Goal: Transaction & Acquisition: Download file/media

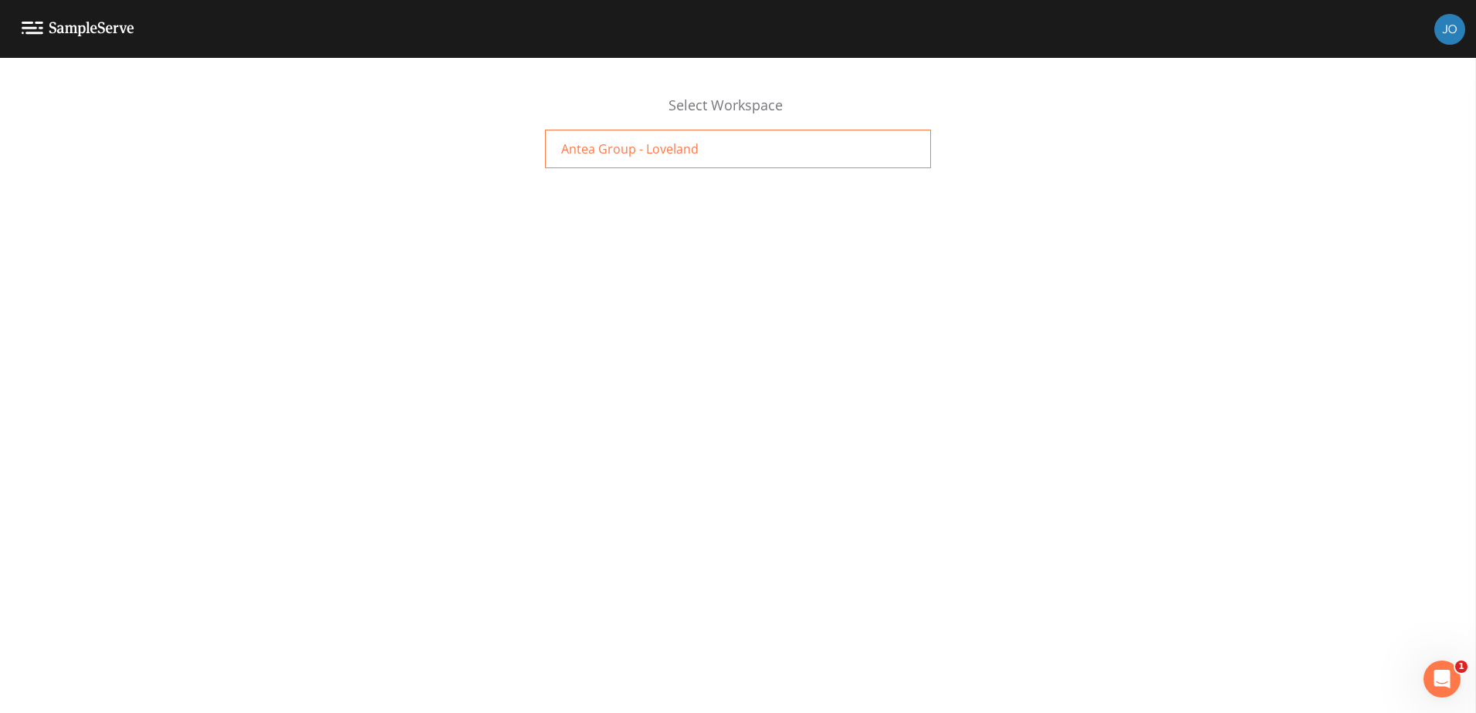
click at [638, 147] on span "Antea Group - Loveland" at bounding box center [629, 149] width 137 height 19
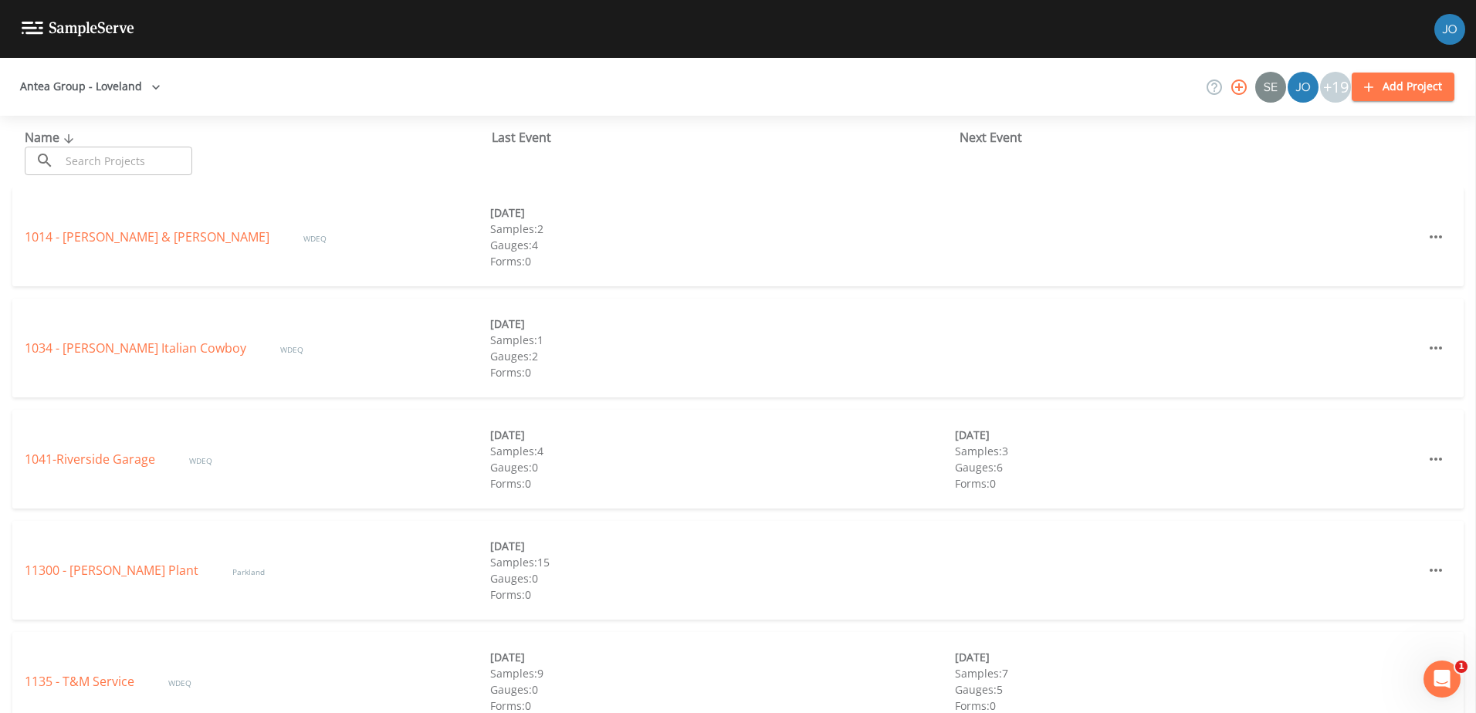
click at [128, 153] on input "text" at bounding box center [126, 161] width 132 height 29
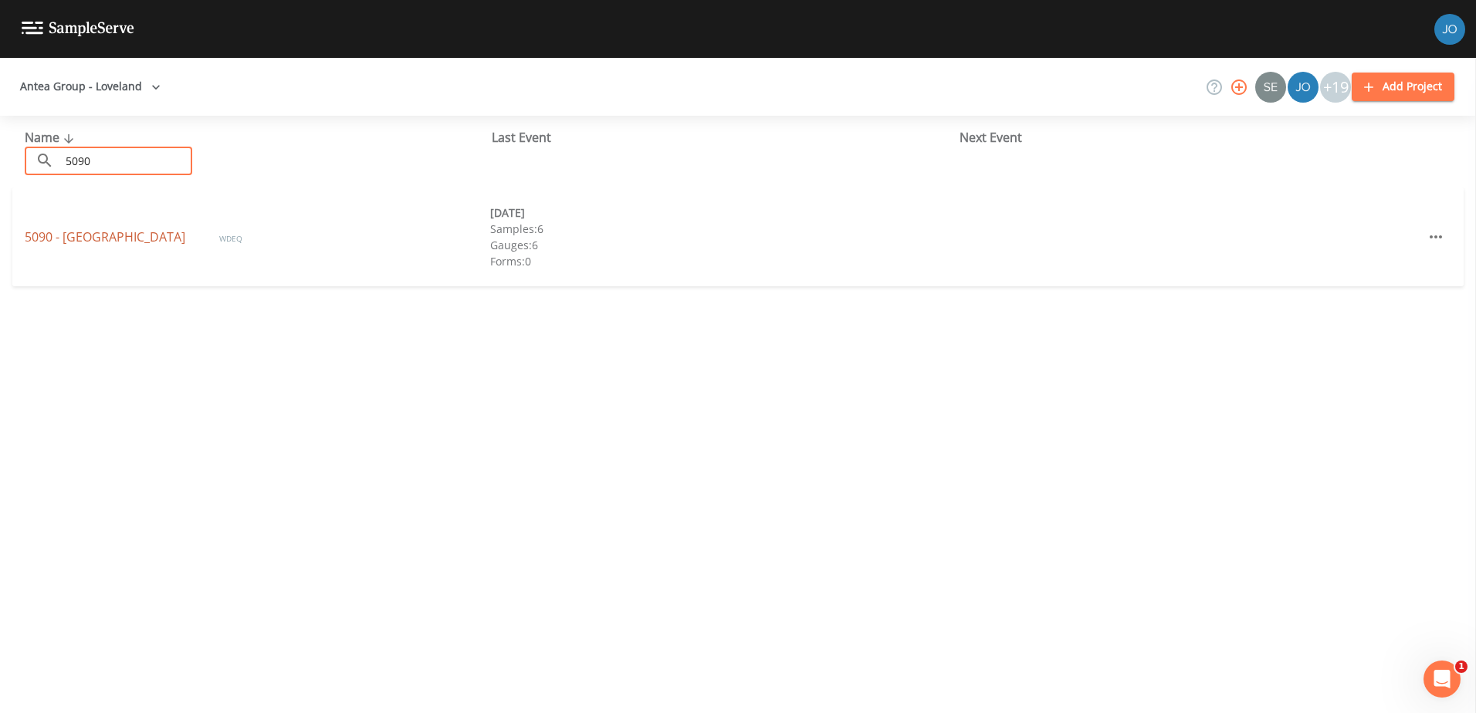
type input "5090"
click at [77, 239] on link "5090 - [GEOGRAPHIC_DATA]" at bounding box center [107, 237] width 164 height 17
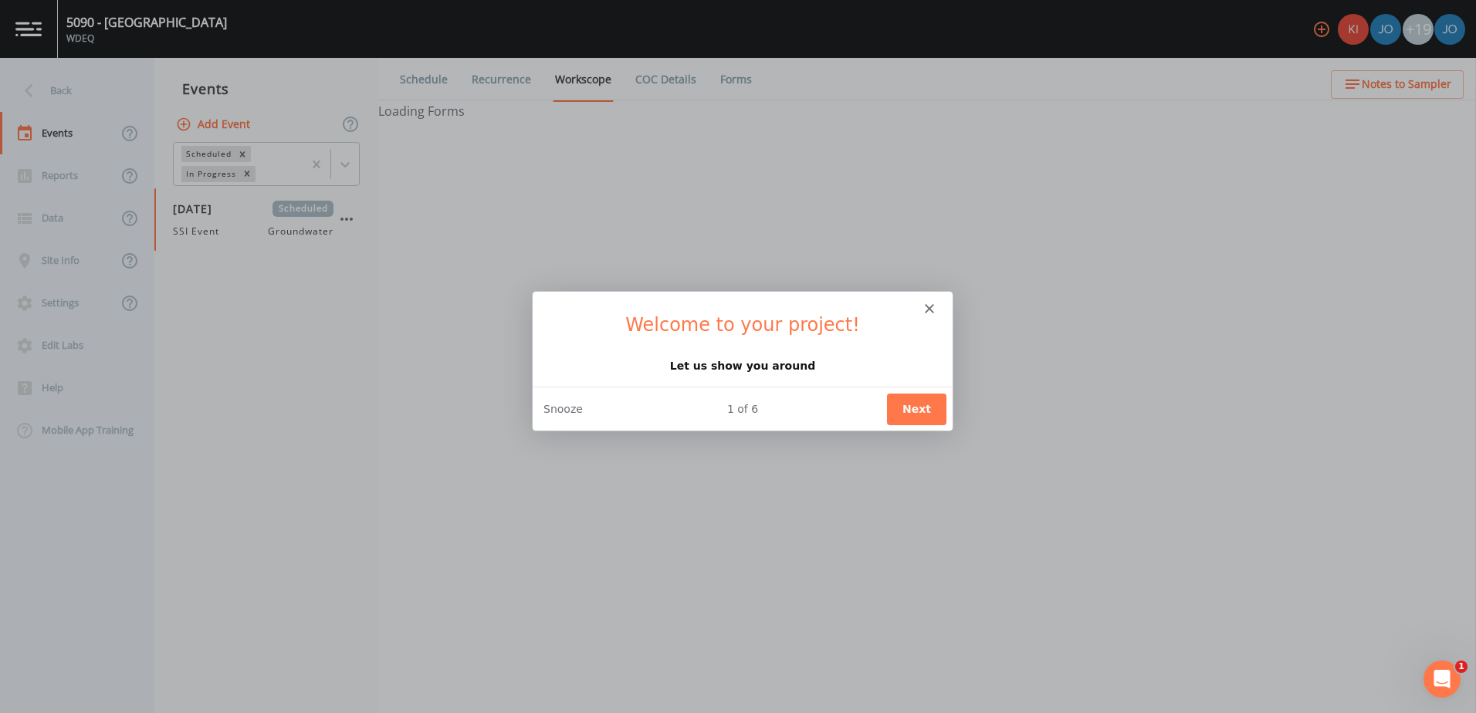
click at [941, 402] on button "Next" at bounding box center [915, 408] width 59 height 32
select select "0b1af911-289b-4d7b-9fdf-156f6d27a2cf"
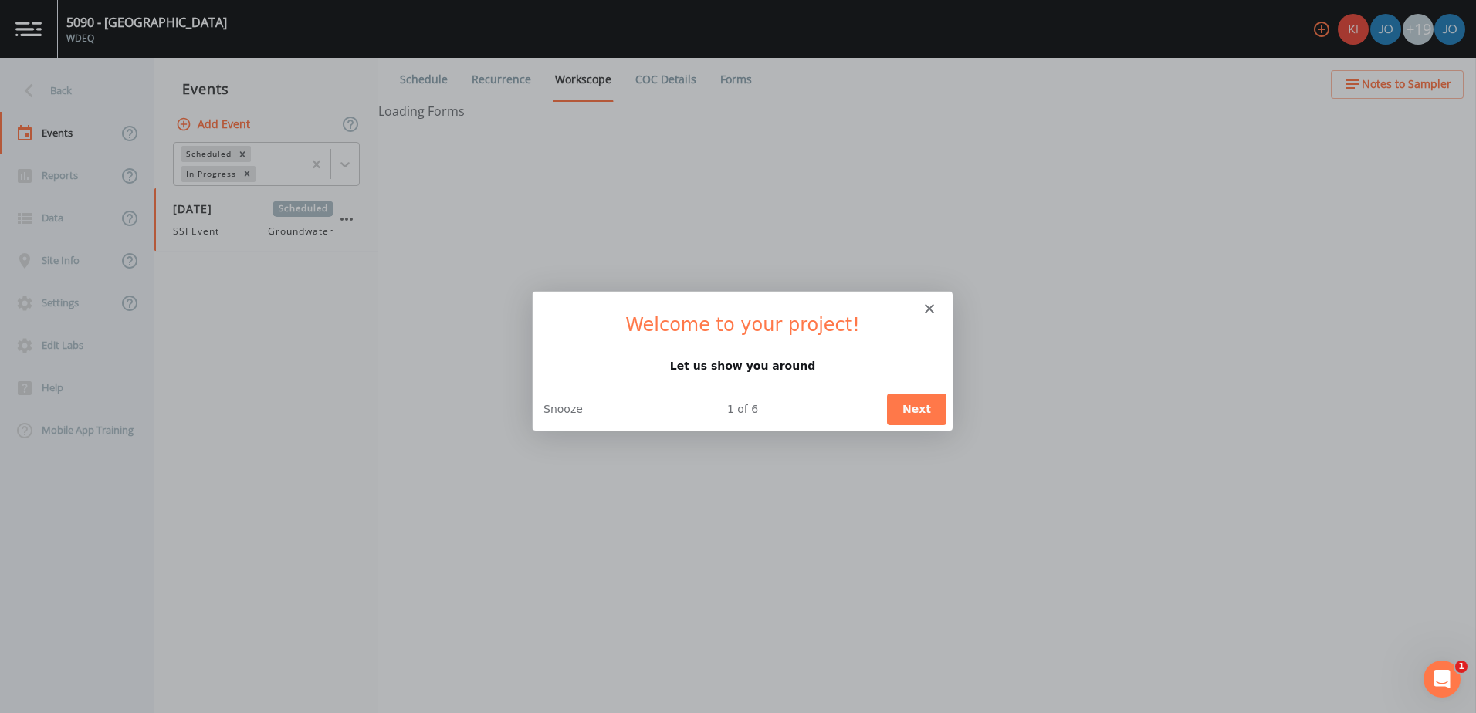
select select "0b1af911-289b-4d7b-9fdf-156f6d27a2cf"
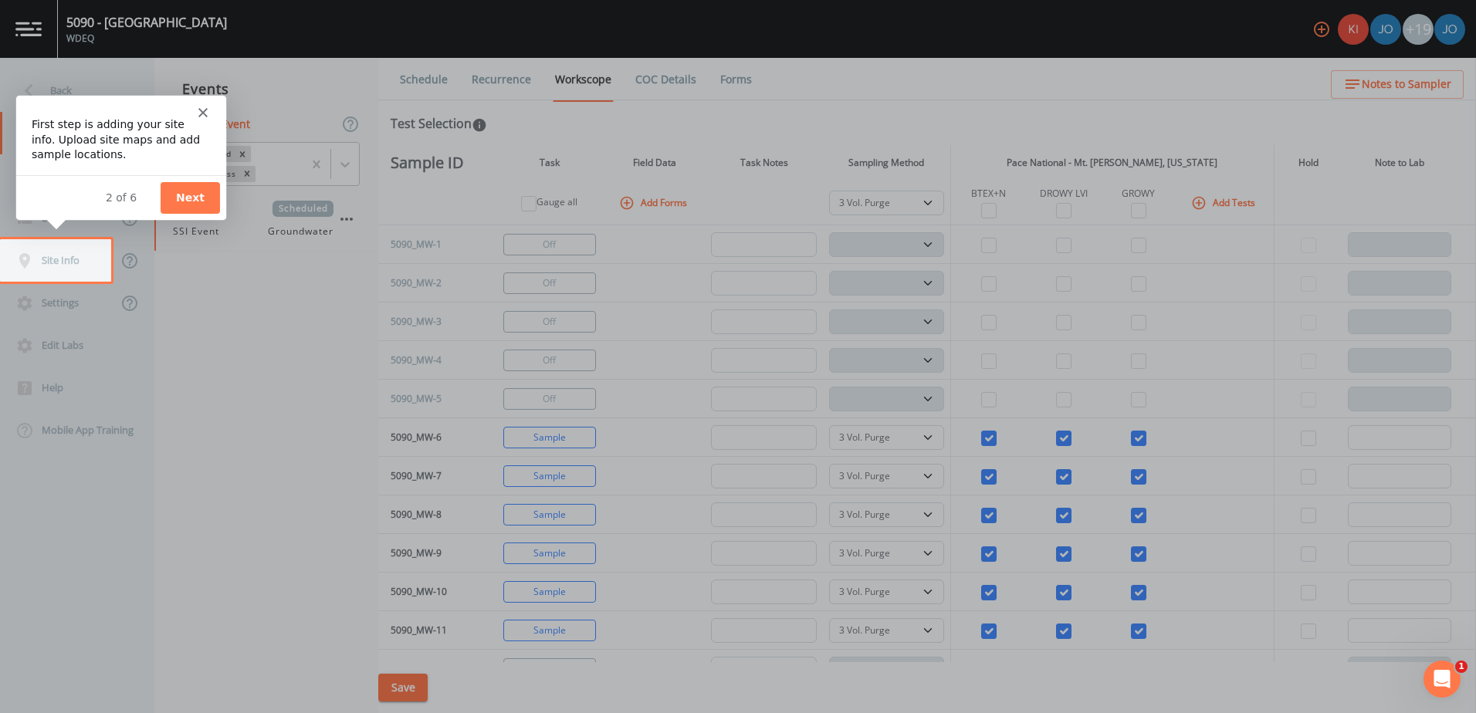
click at [201, 104] on div "Intercom messenger" at bounding box center [120, 106] width 210 height 22
click at [197, 113] on div "Intercom messenger" at bounding box center [120, 106] width 210 height 22
click at [208, 107] on div "Intercom messenger" at bounding box center [120, 106] width 210 height 22
click at [199, 108] on polygon "Close" at bounding box center [202, 111] width 9 height 9
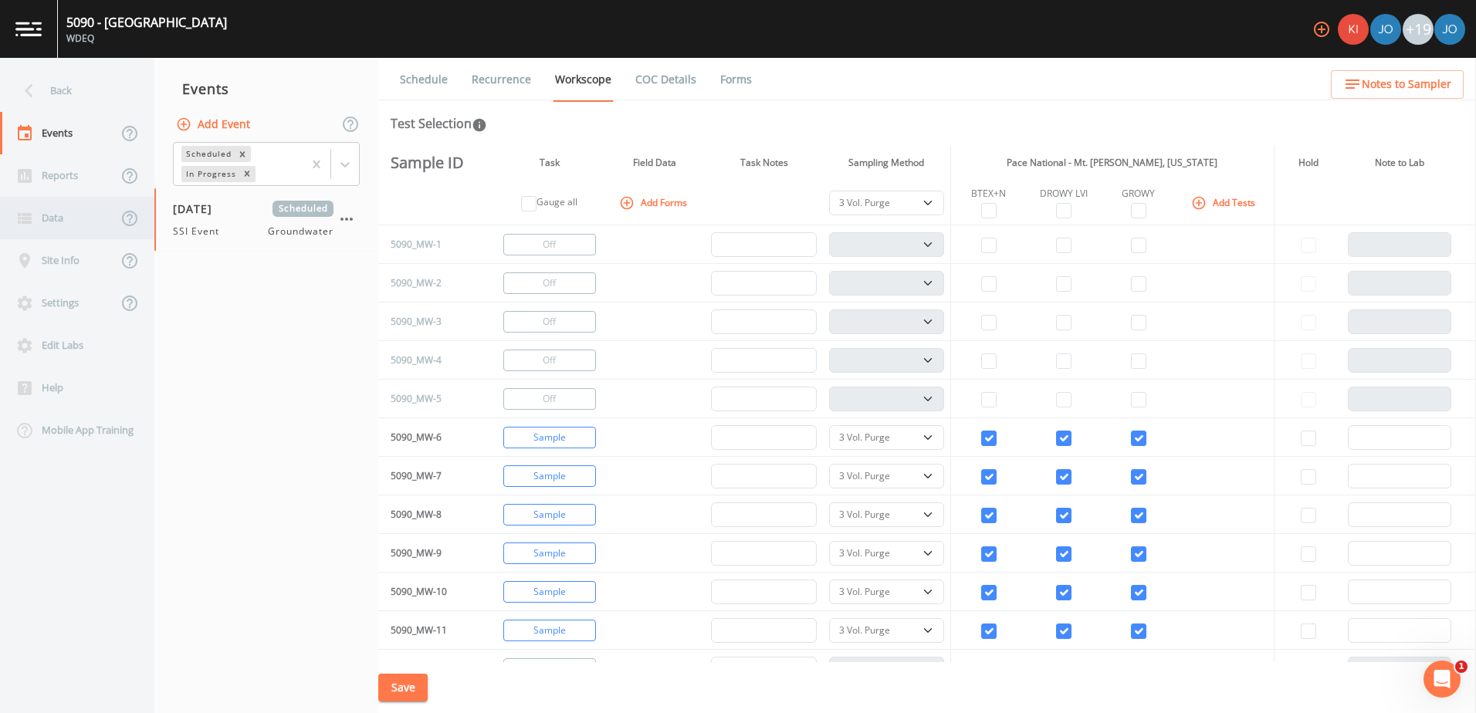
click at [74, 211] on div "Data" at bounding box center [58, 218] width 117 height 42
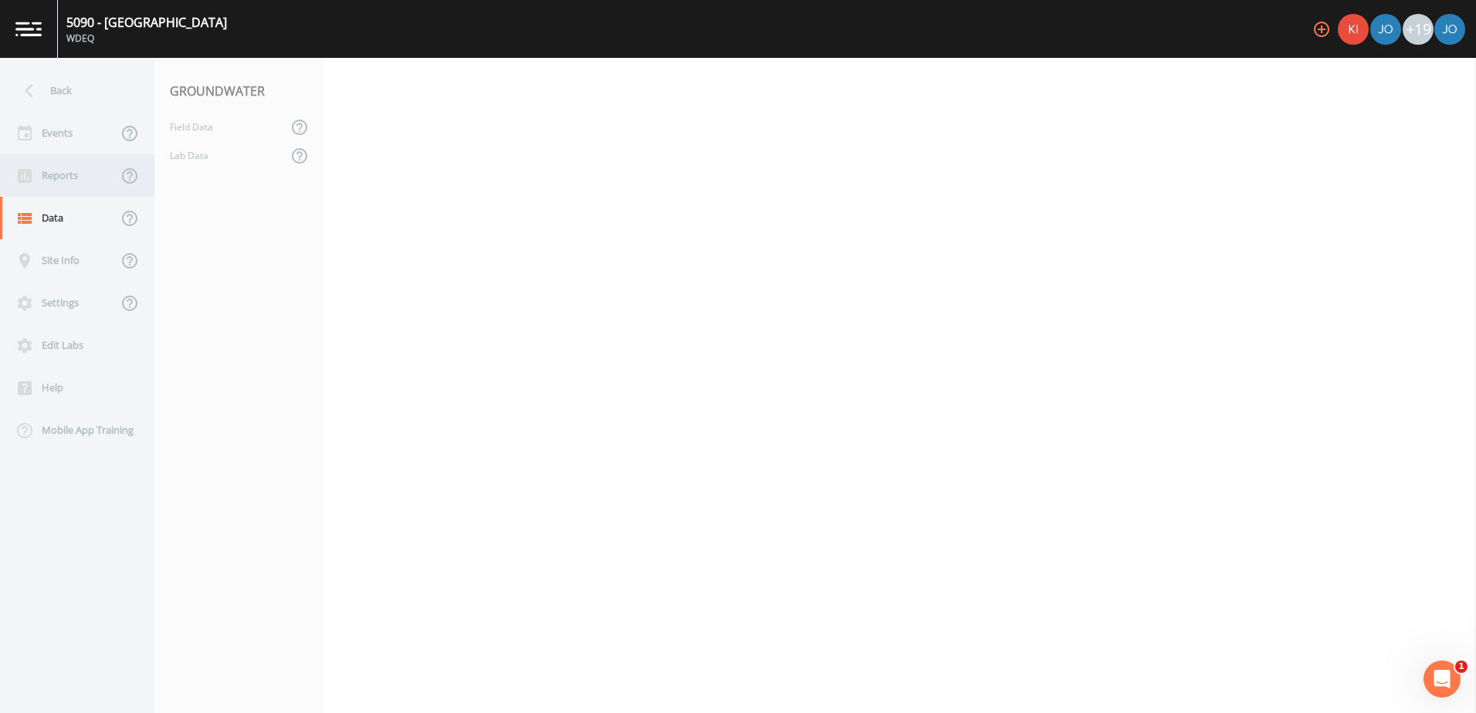
click at [73, 186] on div "Reports" at bounding box center [58, 175] width 117 height 42
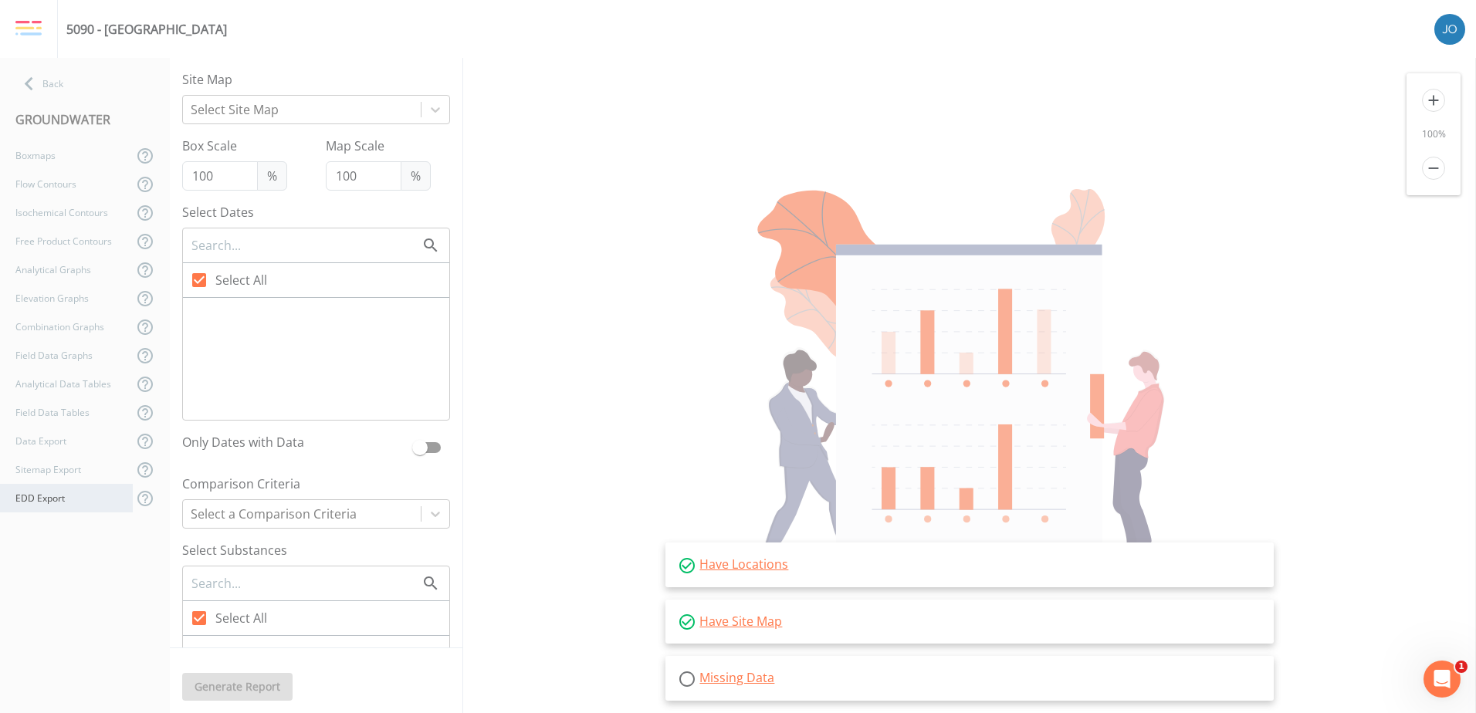
click at [59, 502] on div "EDD Export" at bounding box center [66, 498] width 133 height 29
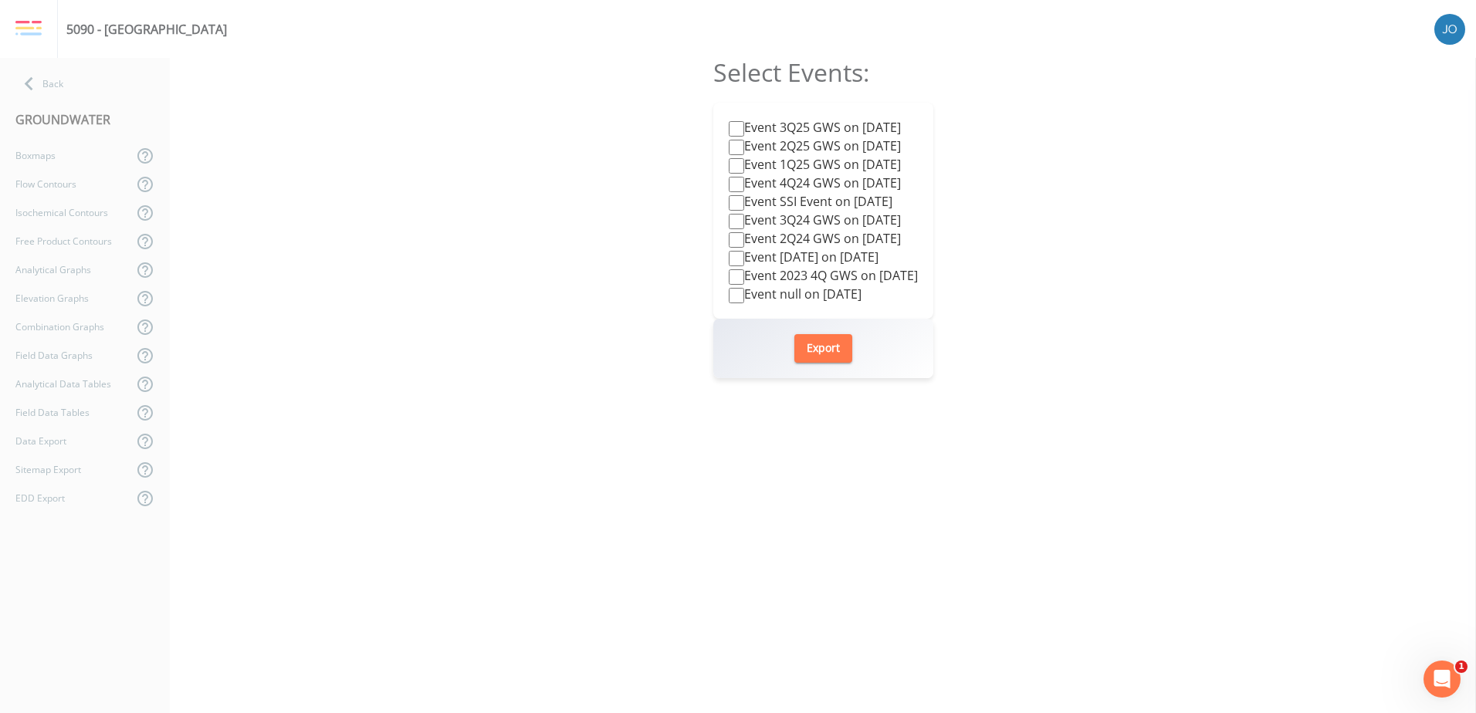
click at [770, 132] on label "Event 3Q25 GWS on [DATE]" at bounding box center [815, 127] width 172 height 19
click at [744, 132] on input "Event 3Q25 GWS on [DATE]" at bounding box center [736, 128] width 15 height 15
checkbox input "true"
click at [817, 361] on button "Export" at bounding box center [823, 348] width 58 height 29
